Goal: Transaction & Acquisition: Purchase product/service

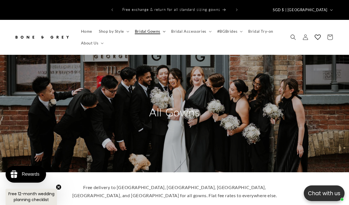
click at [160, 26] on summary "Bridal Gowns" at bounding box center [150, 31] width 36 height 12
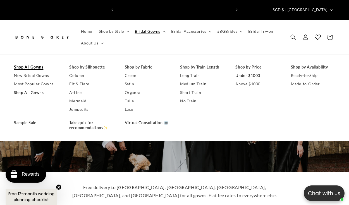
scroll to position [0, 229]
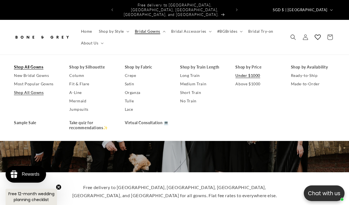
click at [239, 71] on link "Under $1000" at bounding box center [258, 75] width 44 height 8
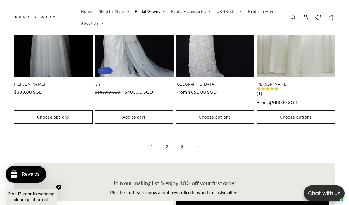
scroll to position [1098, 0]
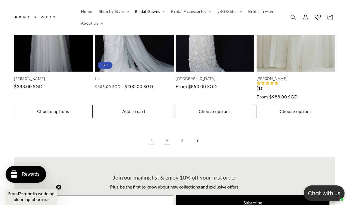
click at [167, 135] on link "2" at bounding box center [167, 141] width 12 height 12
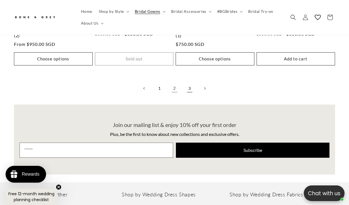
click at [191, 82] on link "3" at bounding box center [190, 88] width 12 height 12
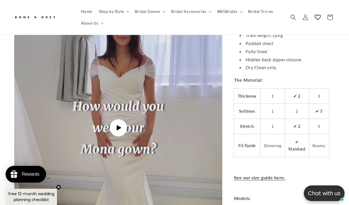
scroll to position [1116, 0]
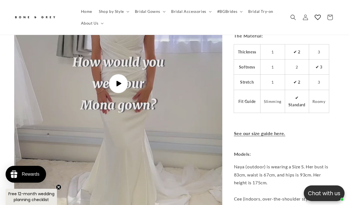
click at [114, 78] on span "Play video" at bounding box center [118, 83] width 19 height 19
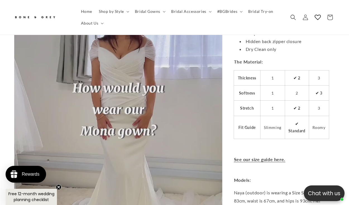
scroll to position [1096, 0]
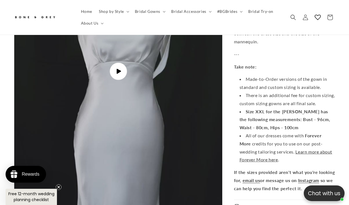
scroll to position [1558, 0]
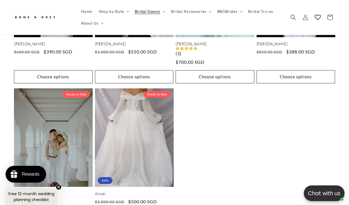
scroll to position [385, 0]
